Goal: Task Accomplishment & Management: Use online tool/utility

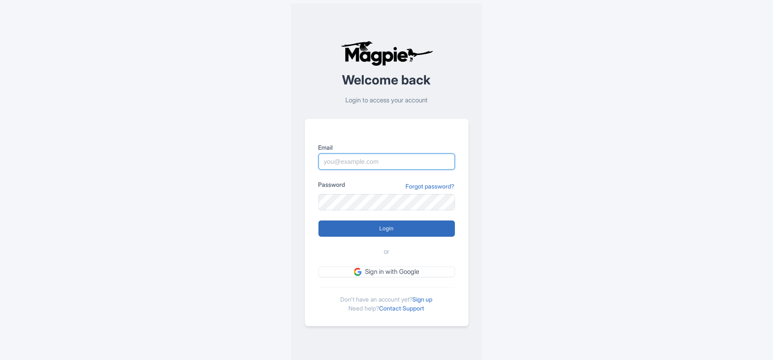
type input "[PERSON_NAME][EMAIL_ADDRESS][DOMAIN_NAME]"
click at [427, 227] on input "Login" at bounding box center [386, 228] width 136 height 16
type input "Logging in..."
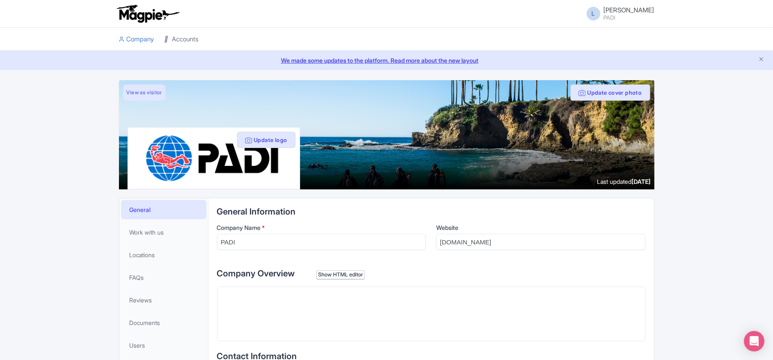
click at [194, 41] on link "Accounts" at bounding box center [182, 39] width 34 height 23
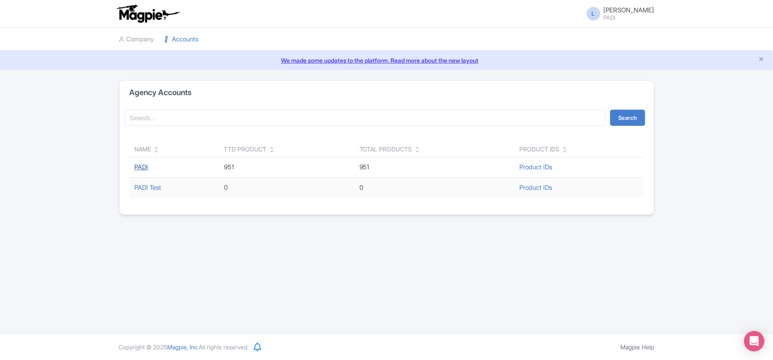
click at [140, 165] on link "PADI" at bounding box center [142, 167] width 14 height 8
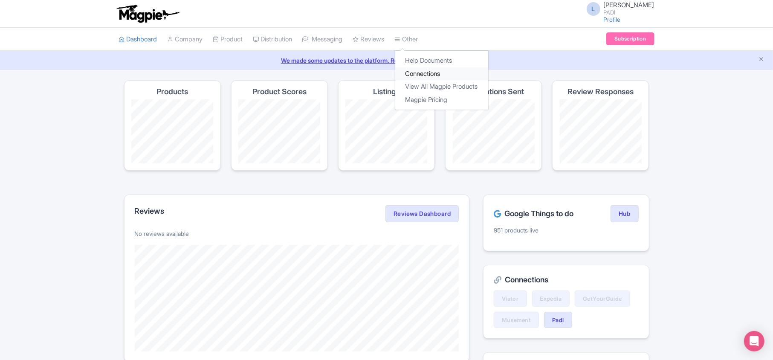
click at [424, 71] on link "Connections" at bounding box center [441, 73] width 93 height 13
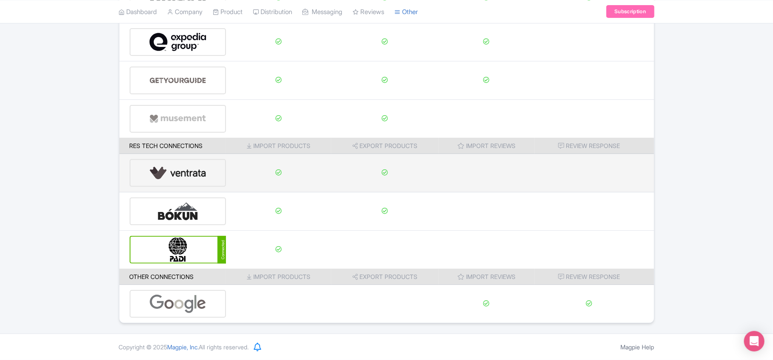
scroll to position [134, 0]
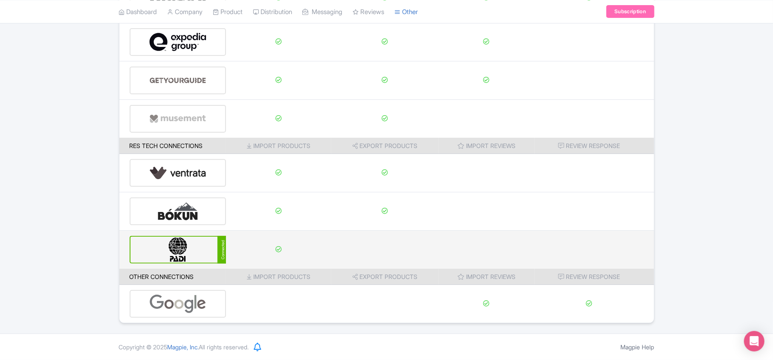
click at [174, 253] on img at bounding box center [178, 250] width 58 height 26
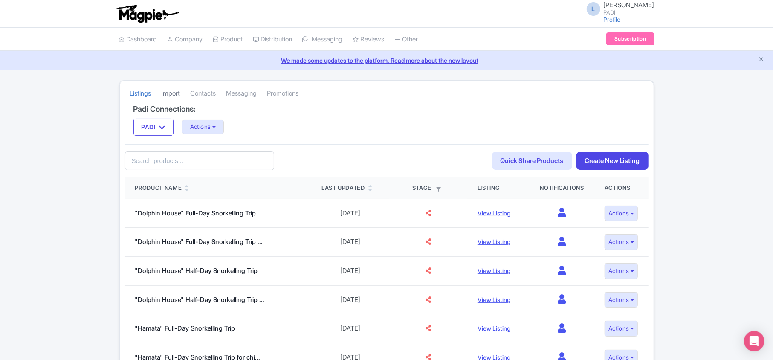
click at [174, 96] on link "Import" at bounding box center [171, 93] width 19 height 23
